Goal: Find specific page/section: Find specific page/section

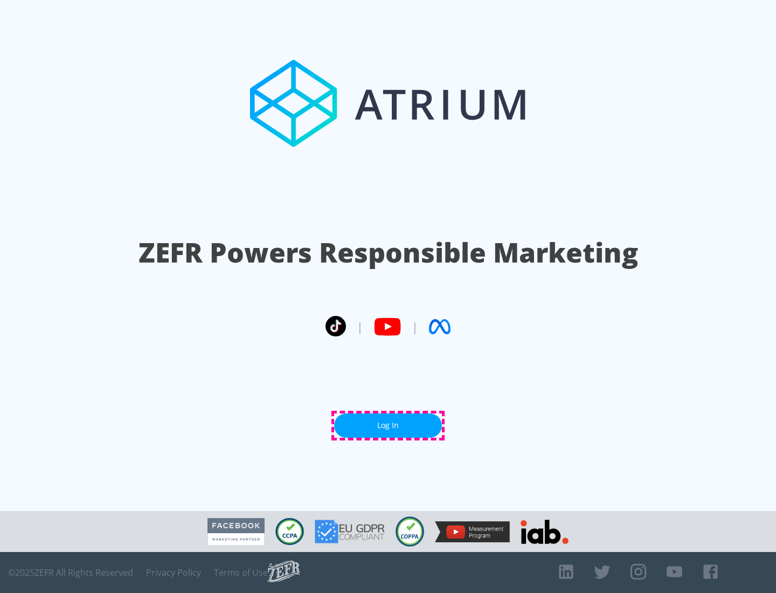
click at [388, 425] on link "Log In" at bounding box center [388, 425] width 108 height 24
